Goal: Book appointment/travel/reservation

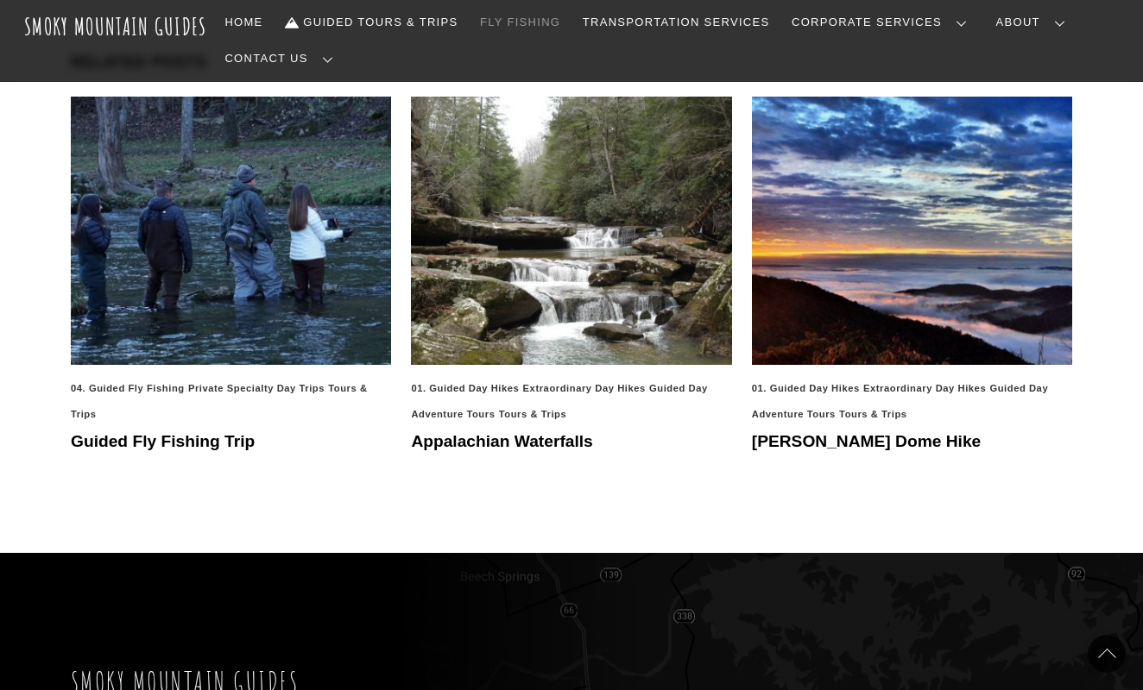
scroll to position [2647, 0]
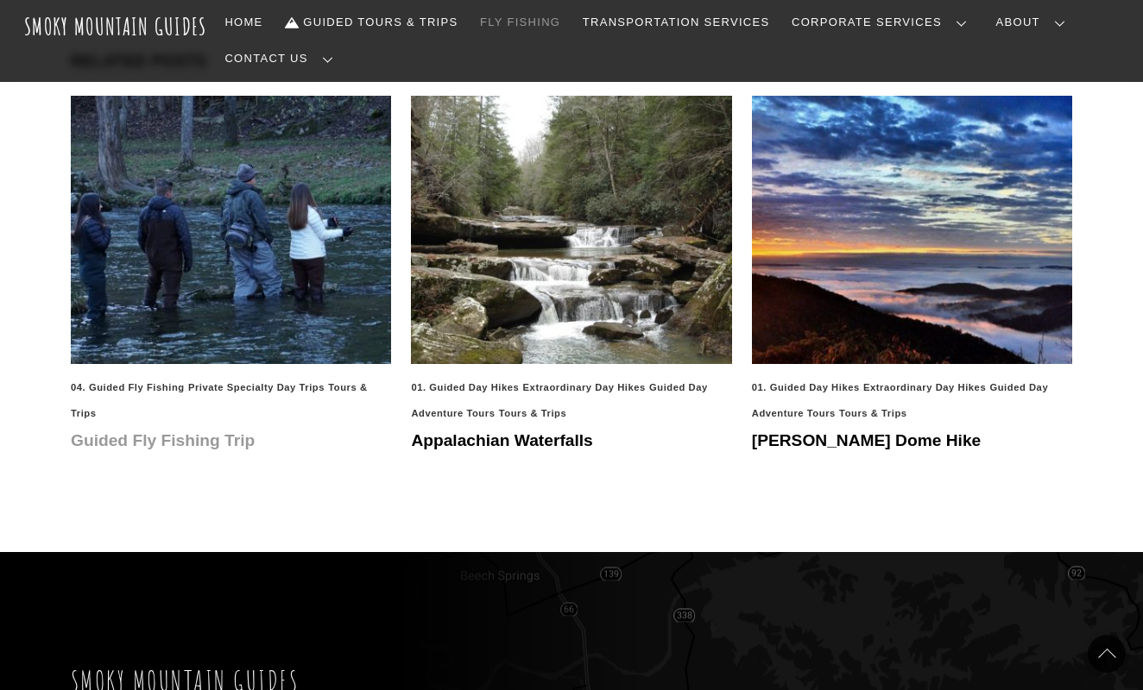
click at [224, 431] on link "Guided Fly Fishing Trip" at bounding box center [163, 440] width 184 height 18
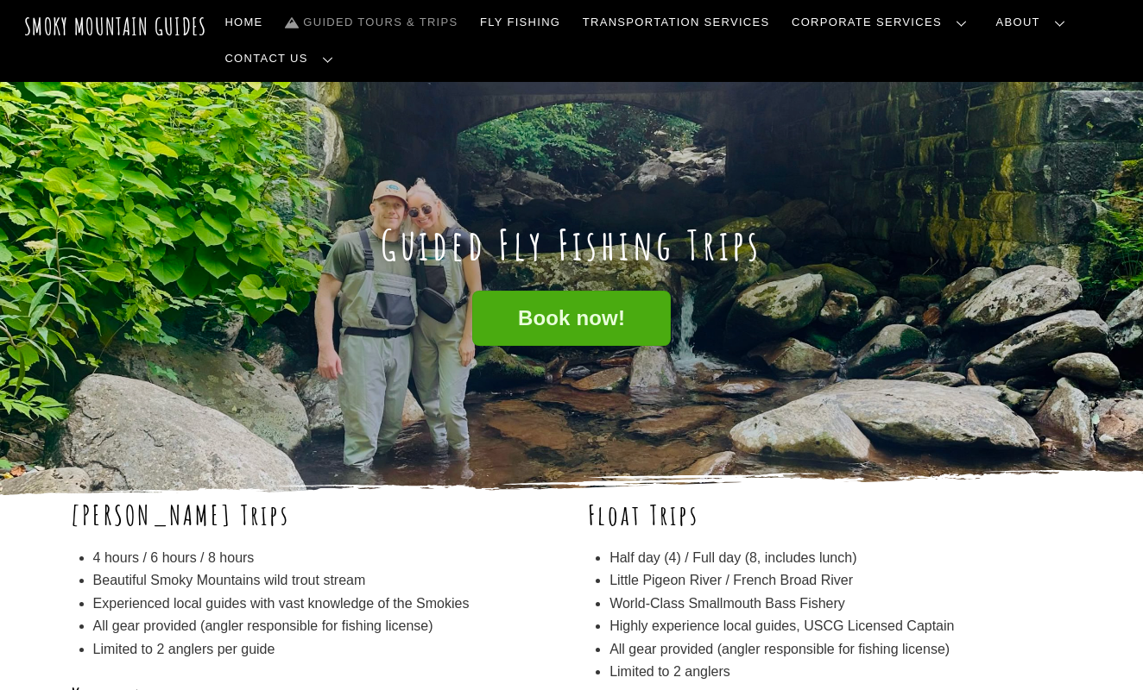
click at [450, 22] on link "Guided Tours & Trips" at bounding box center [371, 22] width 186 height 36
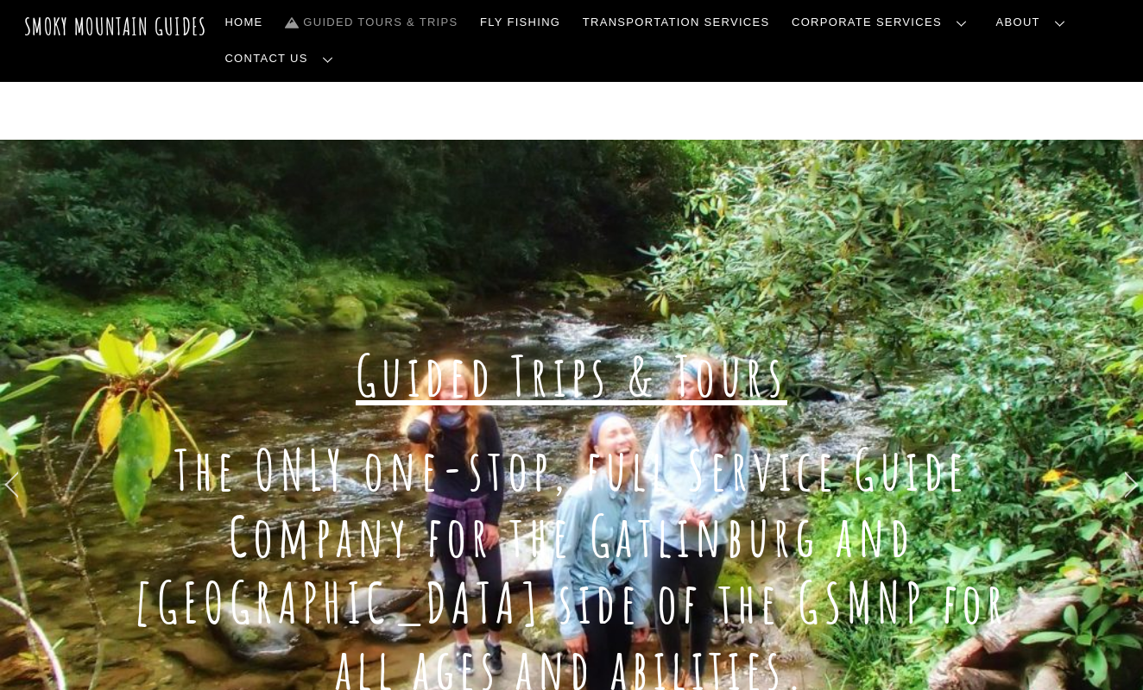
click at [472, 378] on span "Guided Trips & Tours" at bounding box center [571, 376] width 431 height 70
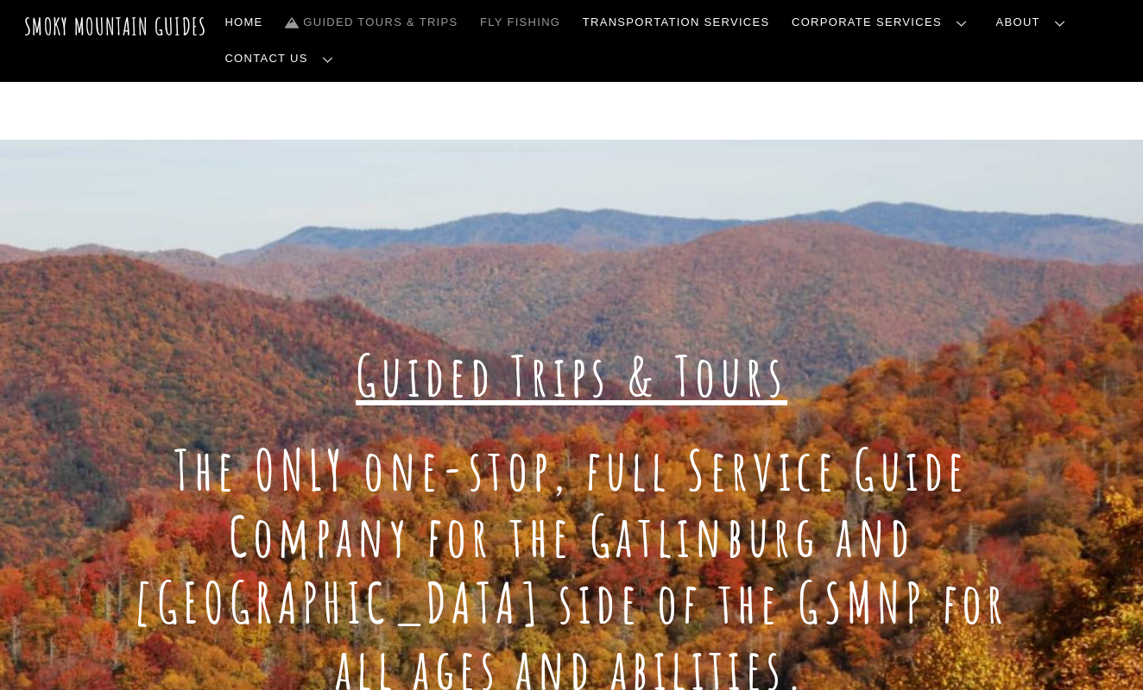
click at [504, 26] on link "Fly Fishing" at bounding box center [520, 22] width 94 height 36
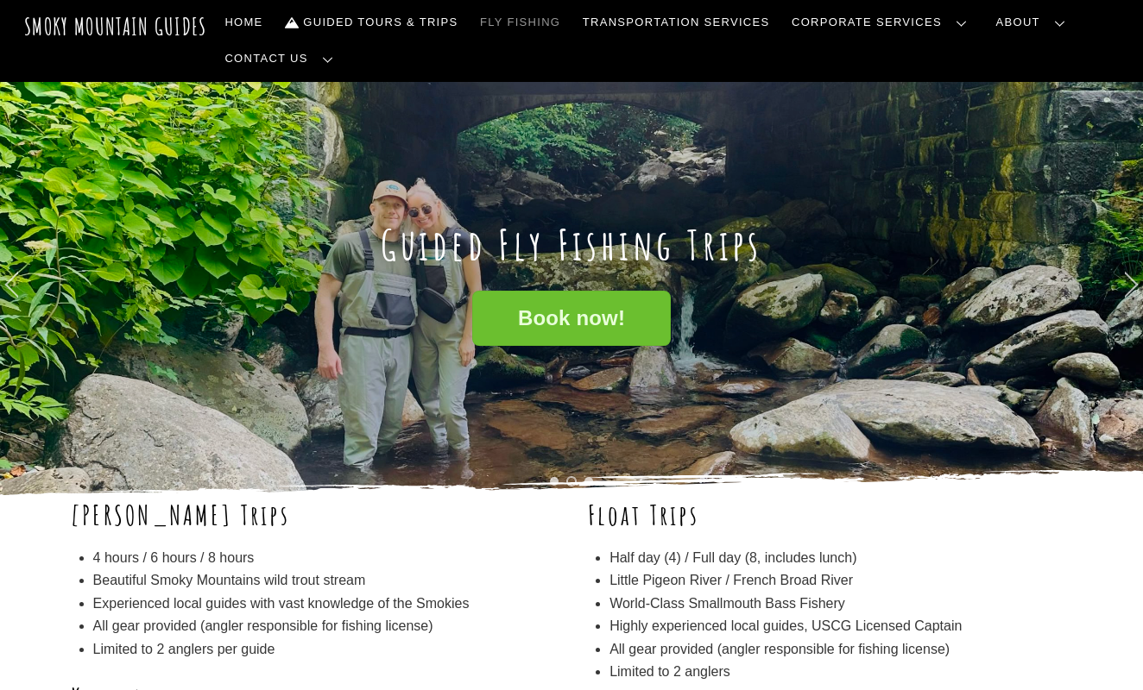
click at [553, 314] on span "Book now!" at bounding box center [571, 319] width 107 height 18
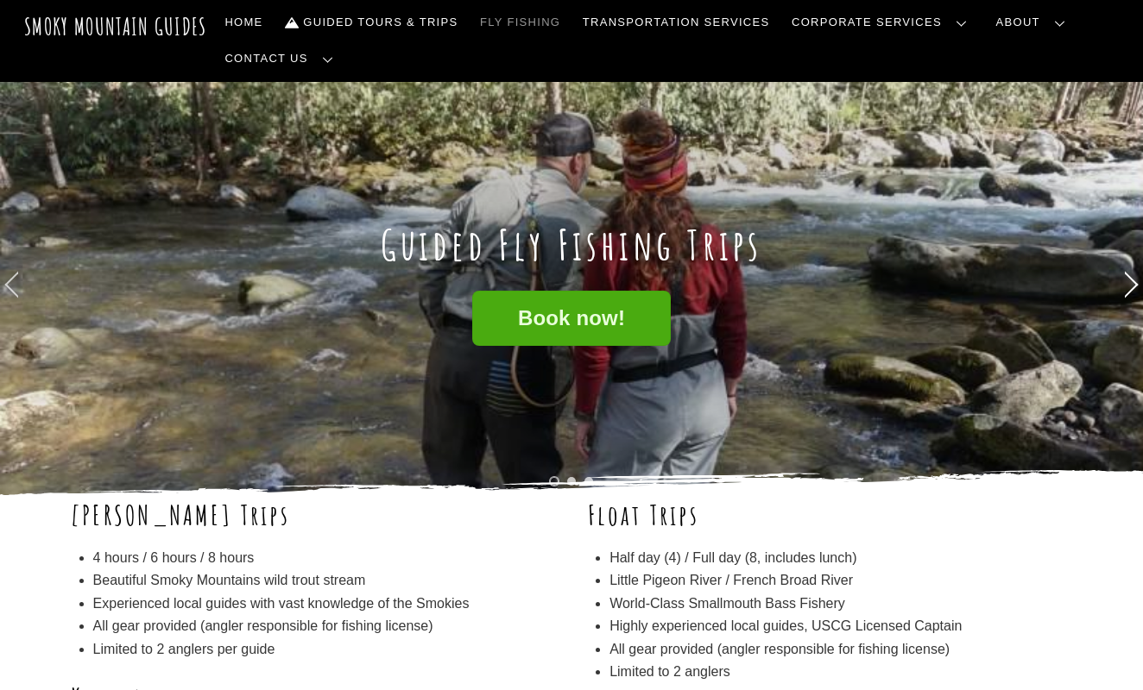
click at [1123, 287] on link "→" at bounding box center [1131, 283] width 16 height 16
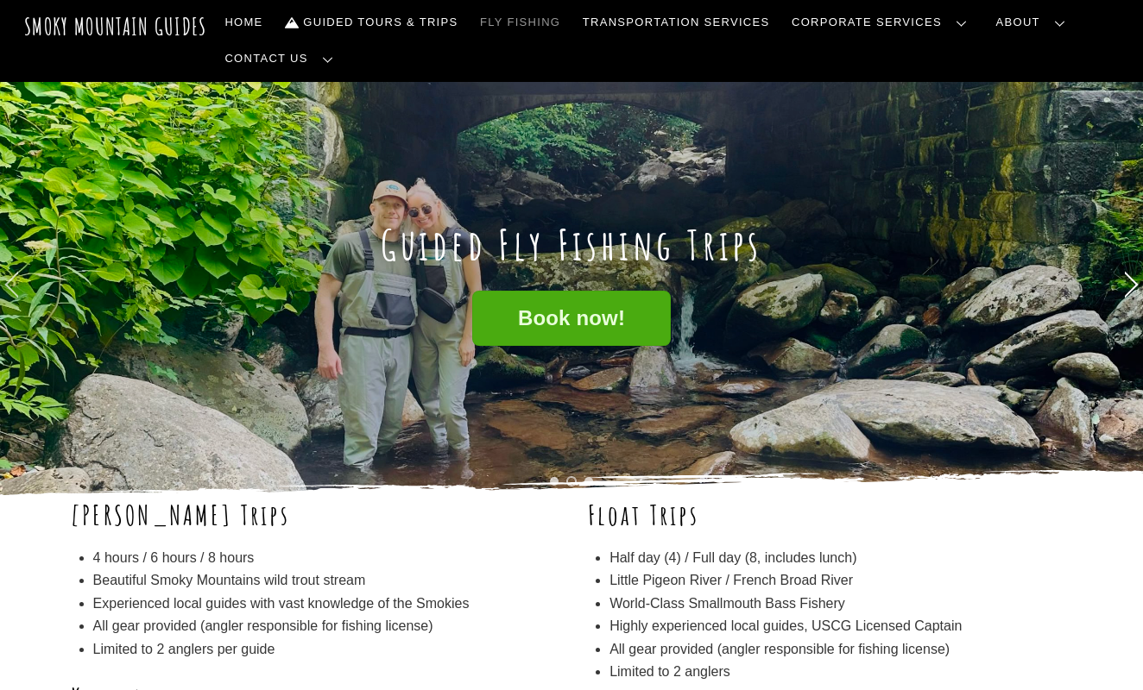
click at [1124, 287] on link "→" at bounding box center [1131, 283] width 16 height 16
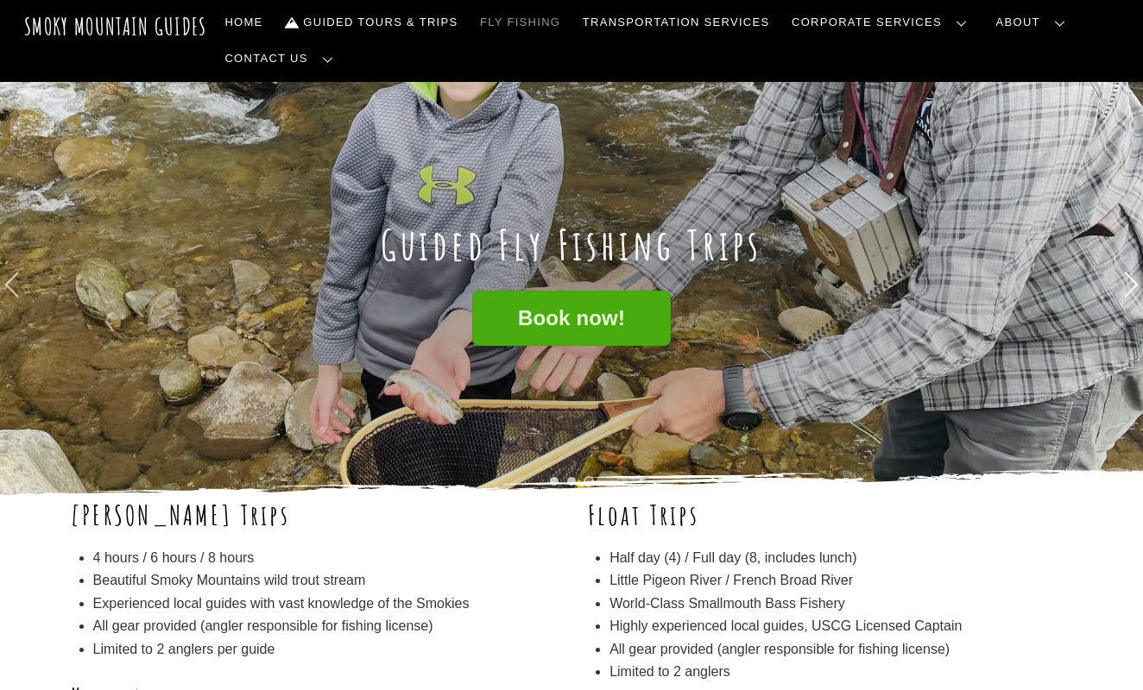
click at [1124, 287] on link "→" at bounding box center [1131, 283] width 16 height 16
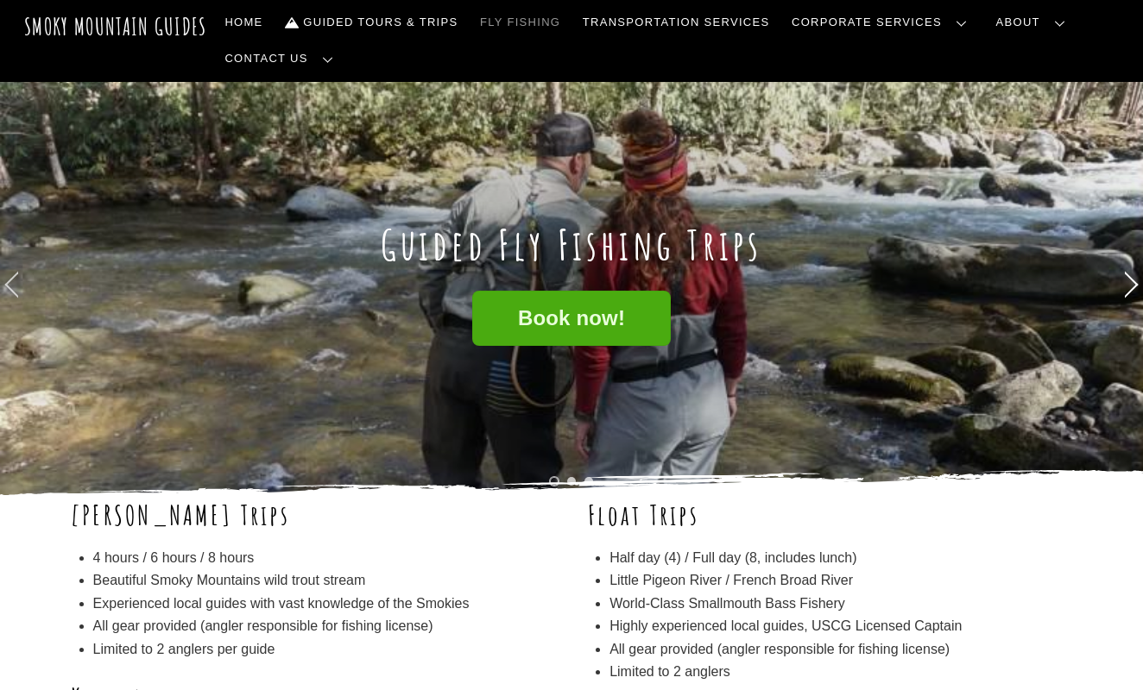
click at [1124, 287] on link "→" at bounding box center [1131, 283] width 16 height 16
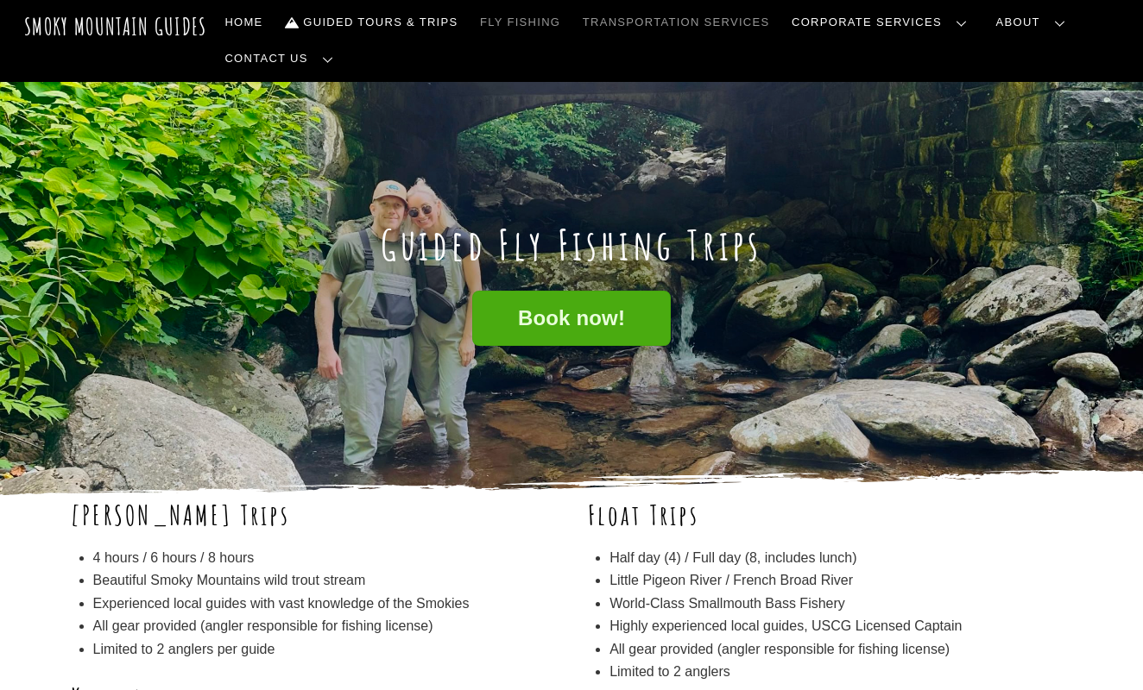
click at [625, 28] on link "Transportation Services" at bounding box center [676, 22] width 200 height 36
